Goal: Task Accomplishment & Management: Manage account settings

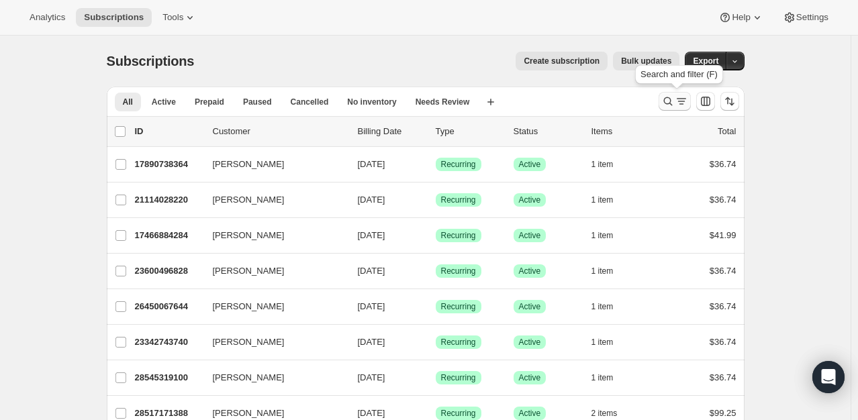
click at [672, 97] on icon "Search and filter results" at bounding box center [667, 101] width 13 height 13
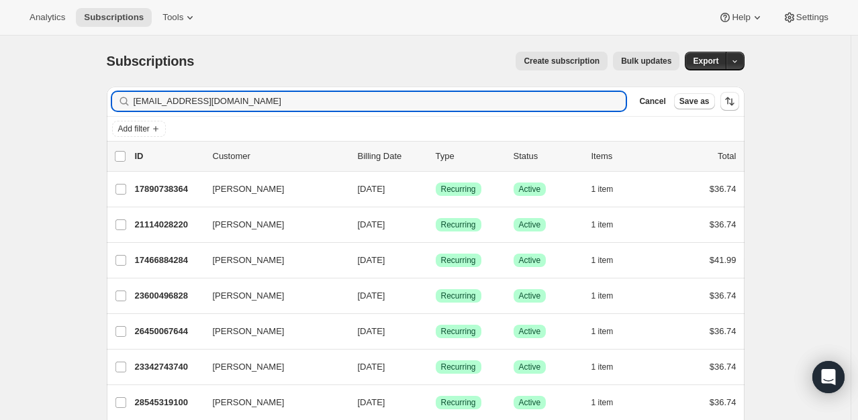
type input "[EMAIL_ADDRESS][DOMAIN_NAME]"
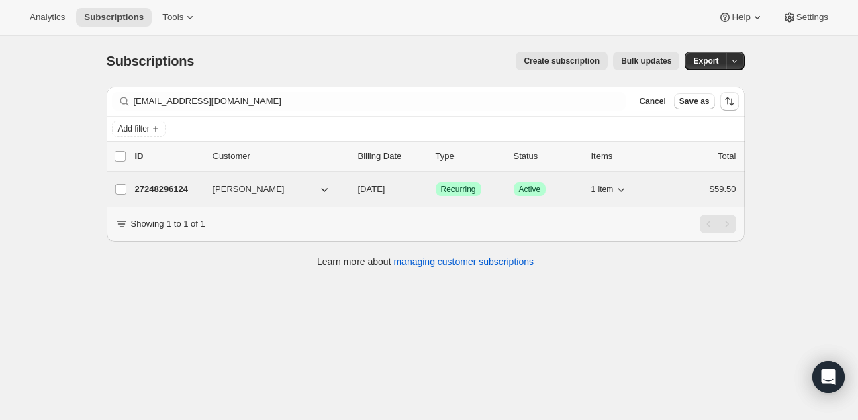
click at [175, 185] on p "27248296124" at bounding box center [168, 189] width 67 height 13
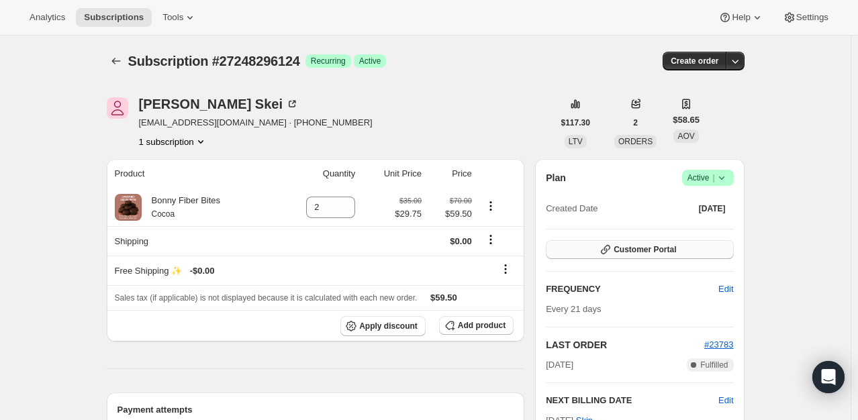
click at [666, 246] on span "Customer Portal" at bounding box center [644, 249] width 62 height 11
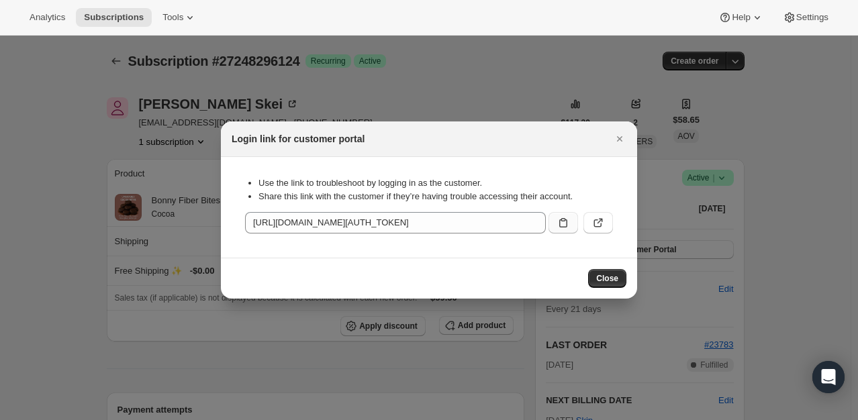
click at [561, 224] on icon ":rcc:" at bounding box center [562, 222] width 13 height 13
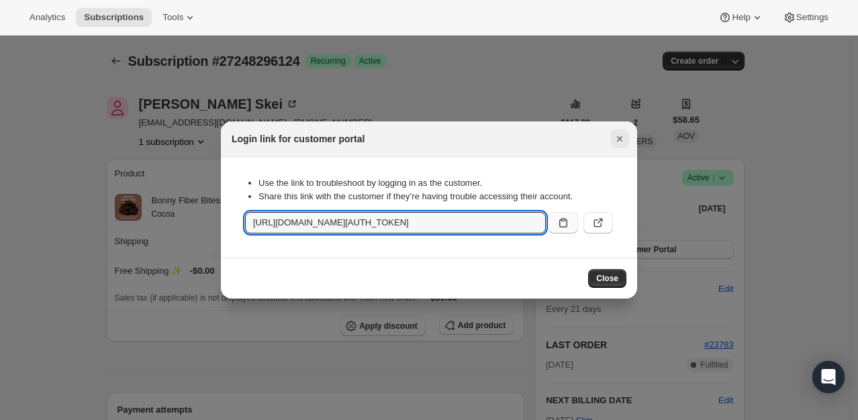
click at [617, 136] on icon "Close" at bounding box center [619, 138] width 13 height 13
